Goal: Task Accomplishment & Management: Use online tool/utility

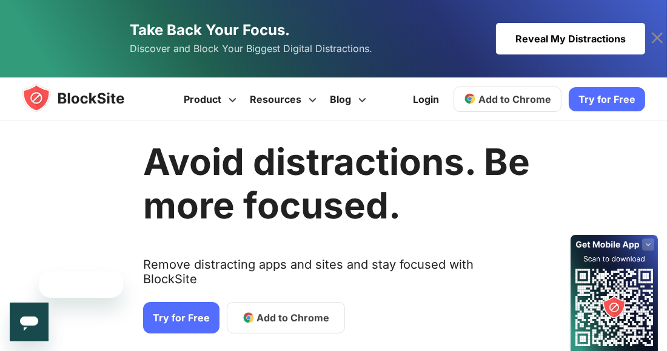
click at [484, 168] on h1 "Avoid distractions. Be more focused." at bounding box center [336, 183] width 387 height 87
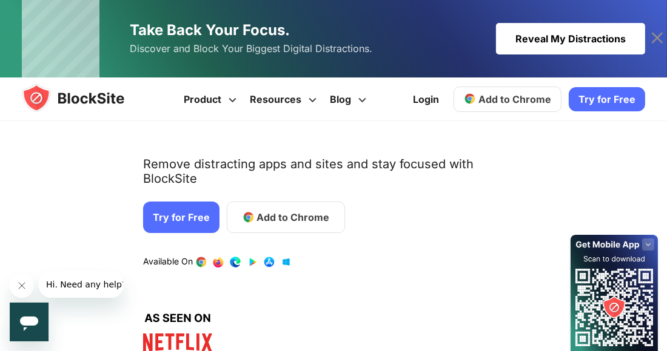
scroll to position [145, 0]
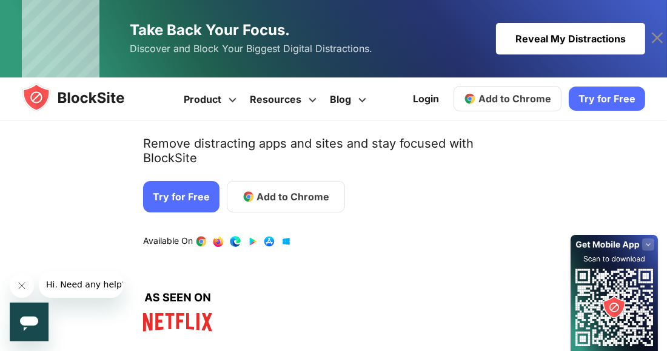
click at [213, 181] on link "Try for Free" at bounding box center [181, 197] width 76 height 32
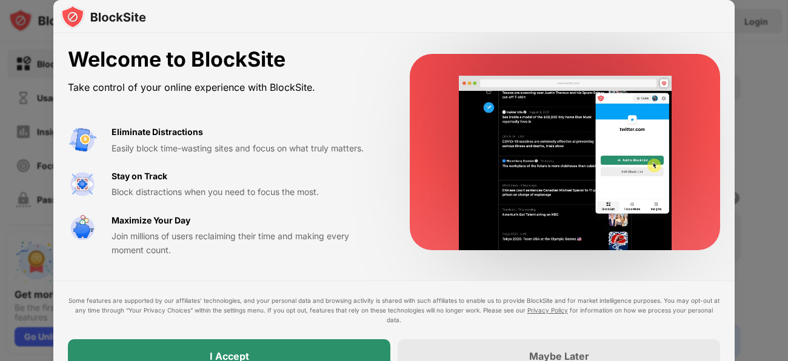
click at [288, 352] on body "Block Sites Usage Limit Insights Focus Mode Password Protection Custom Block Pa…" at bounding box center [394, 180] width 788 height 361
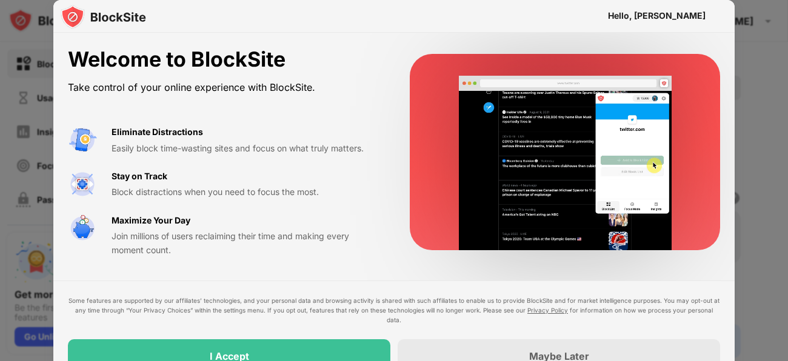
click at [299, 350] on div "I Accept" at bounding box center [229, 356] width 322 height 34
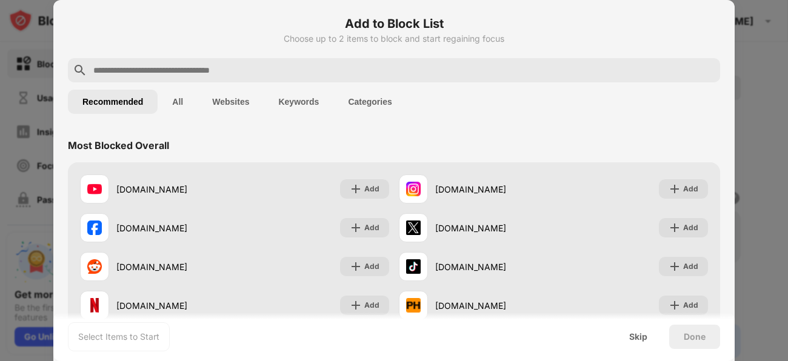
click at [225, 68] on input "text" at bounding box center [403, 70] width 623 height 15
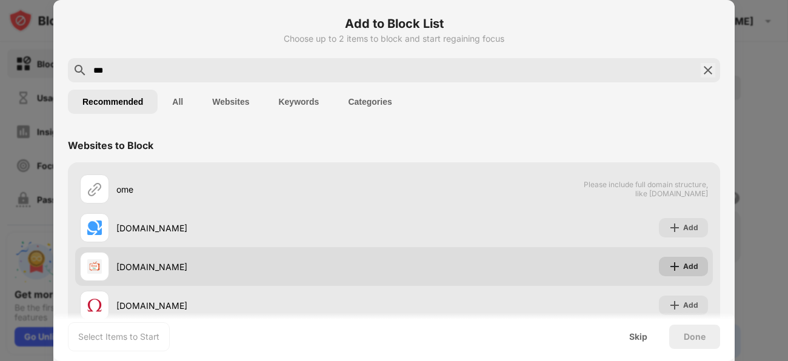
type input "***"
click at [671, 265] on img at bounding box center [674, 267] width 12 height 12
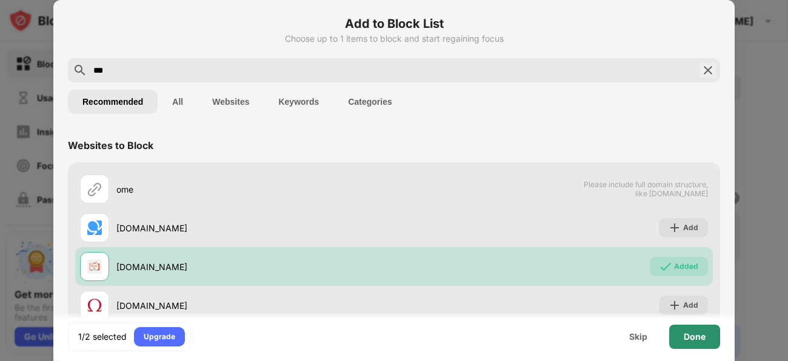
click at [682, 338] on div "Done" at bounding box center [694, 337] width 51 height 24
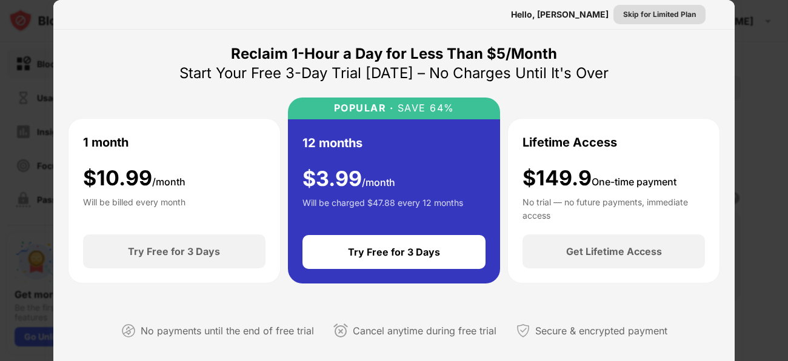
click at [645, 17] on div "Skip for Limited Plan" at bounding box center [659, 14] width 73 height 12
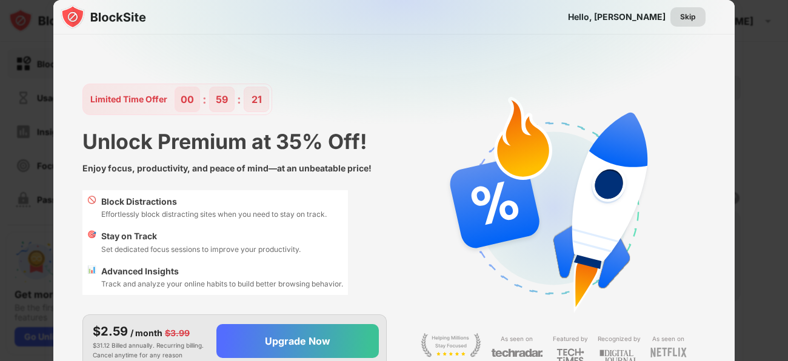
click at [694, 19] on div "Skip" at bounding box center [688, 17] width 16 height 12
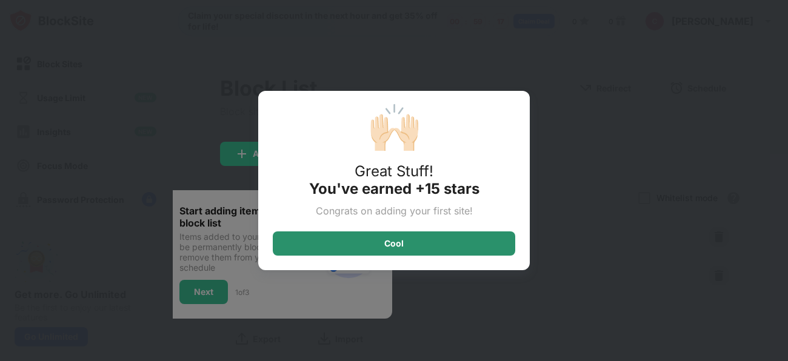
click at [382, 241] on div "Cool" at bounding box center [394, 243] width 242 height 24
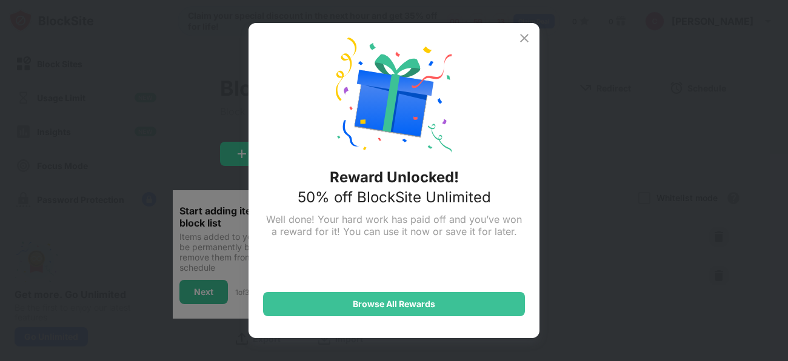
click at [521, 37] on img at bounding box center [524, 38] width 15 height 15
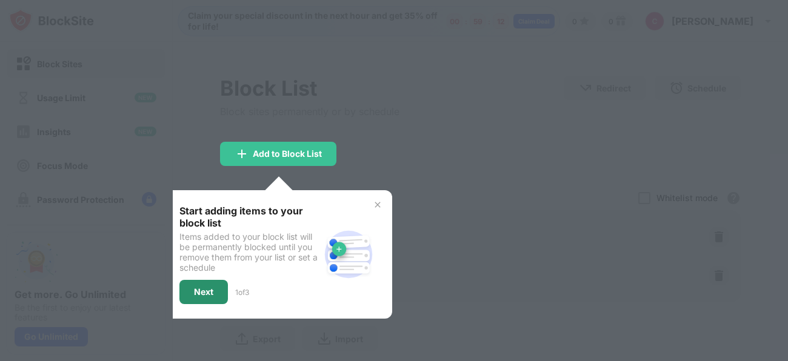
click at [212, 287] on div "Next" at bounding box center [203, 292] width 19 height 10
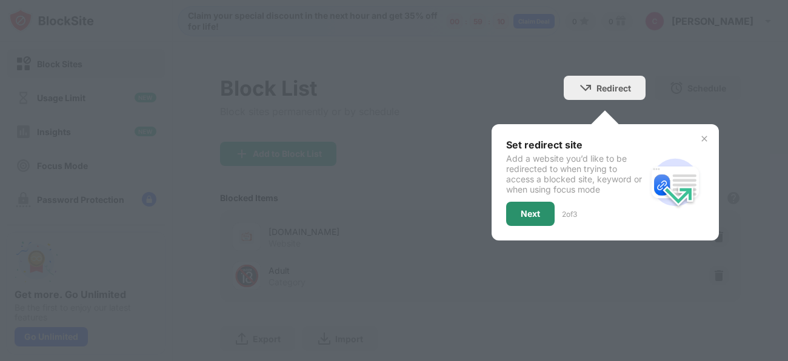
click at [519, 210] on div "Next" at bounding box center [530, 214] width 48 height 24
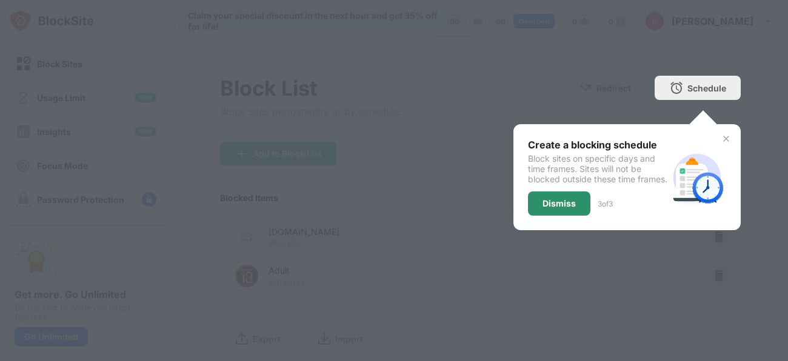
click at [548, 208] on div "Dismiss" at bounding box center [558, 204] width 33 height 10
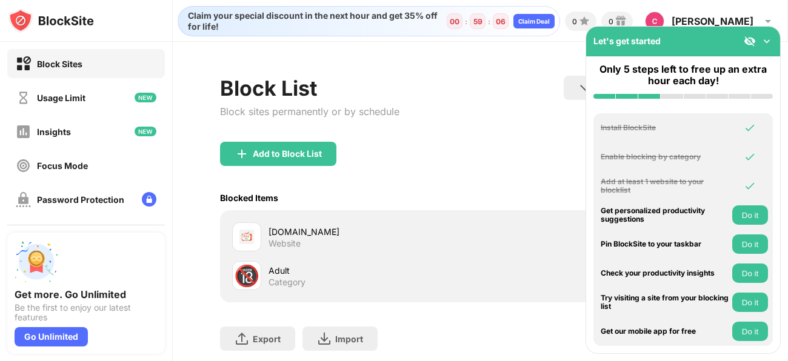
click at [773, 44] on div "Let's get started" at bounding box center [683, 42] width 194 height 30
click at [768, 40] on img at bounding box center [766, 41] width 12 height 12
